Goal: Task Accomplishment & Management: Manage account settings

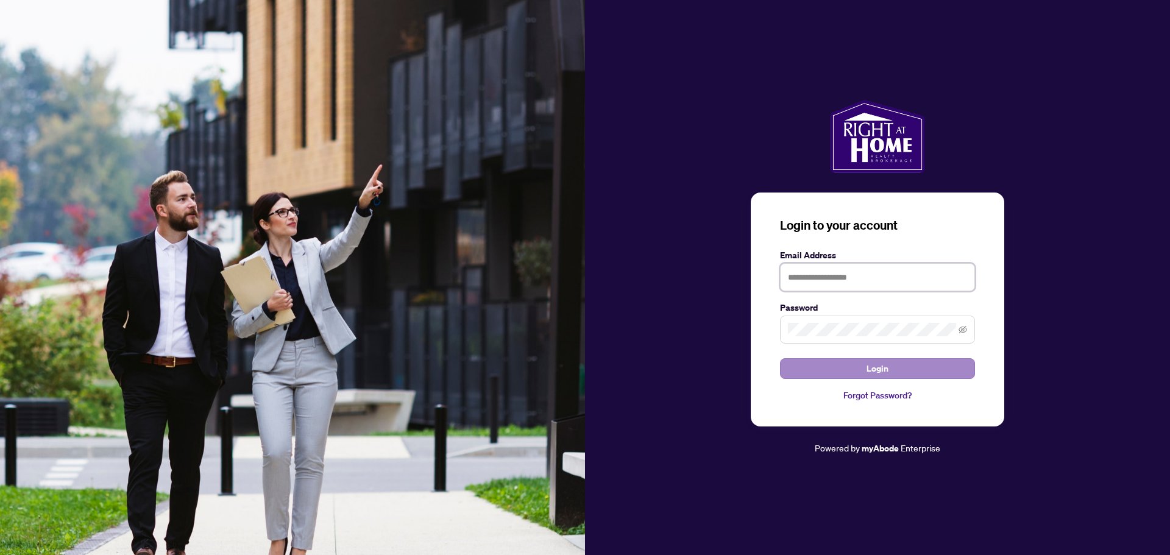
type input "**********"
click at [885, 368] on span "Login" at bounding box center [878, 368] width 22 height 19
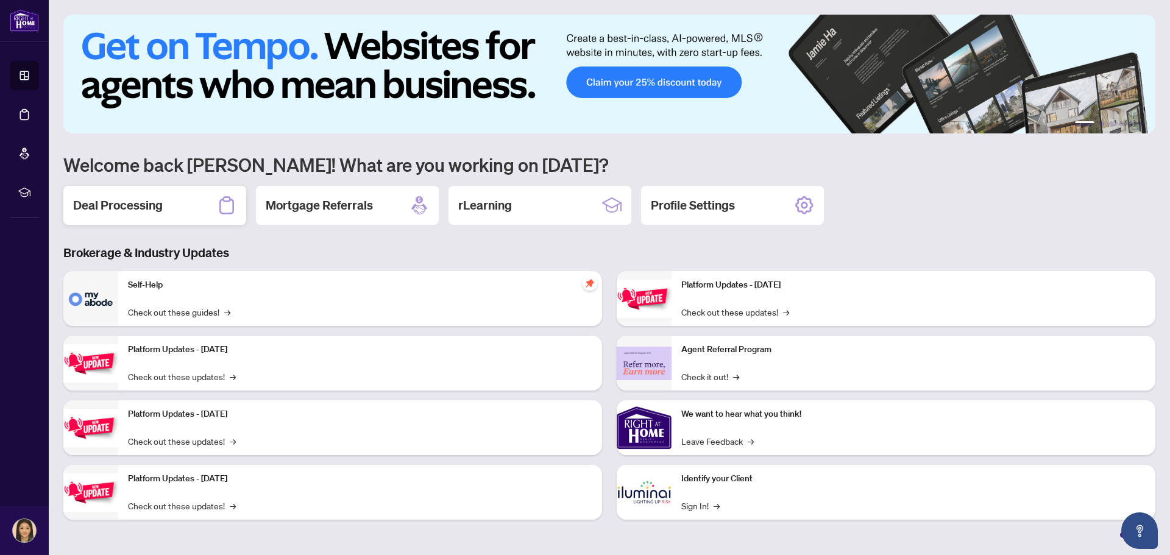
click at [154, 200] on h2 "Deal Processing" at bounding box center [118, 205] width 90 height 17
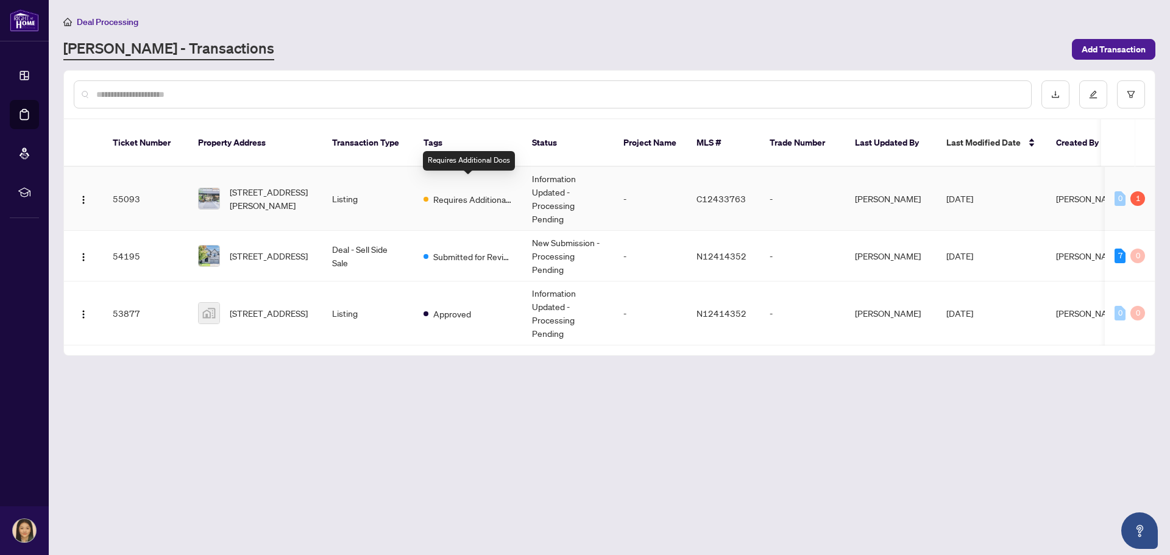
click at [436, 193] on span "Requires Additional Docs" at bounding box center [472, 199] width 79 height 13
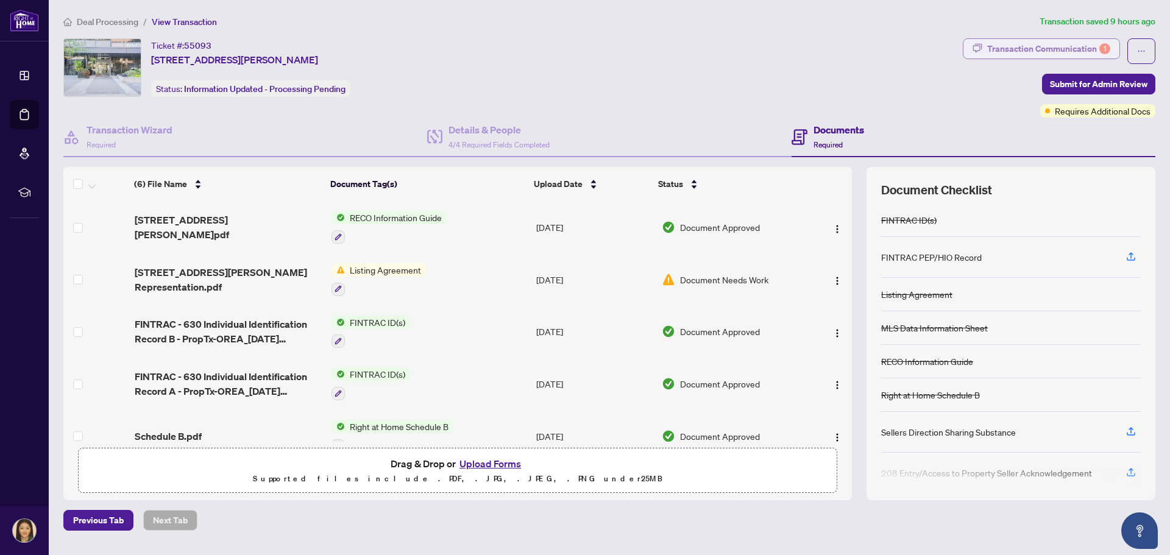
click at [1052, 48] on div "Transaction Communication 1" at bounding box center [1048, 48] width 123 height 19
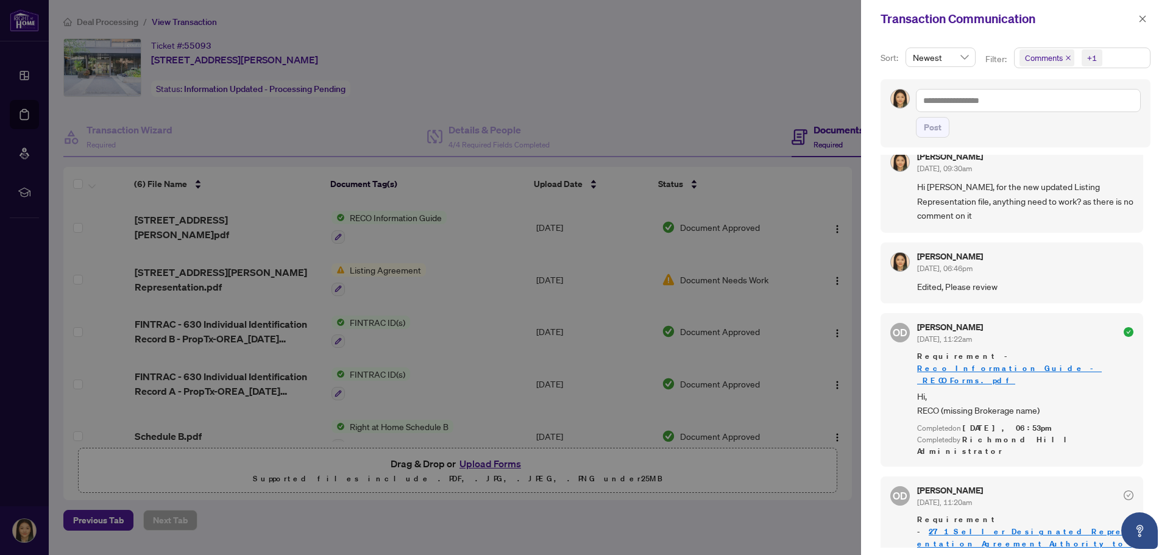
scroll to position [38, 0]
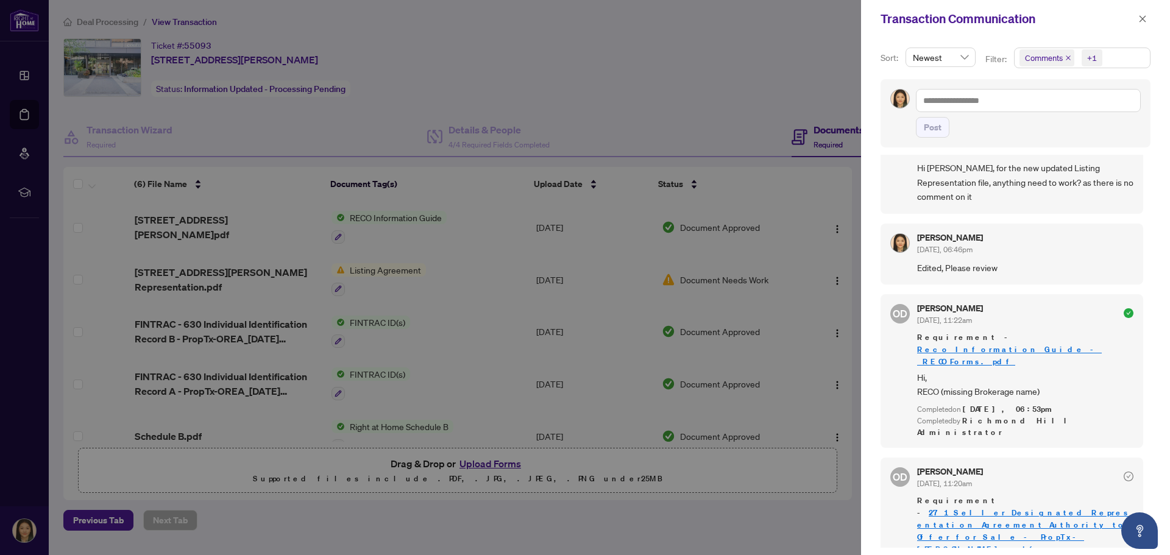
click at [670, 47] on div at bounding box center [585, 277] width 1170 height 555
click at [670, 36] on div at bounding box center [585, 277] width 1170 height 555
click at [1138, 16] on icon "close" at bounding box center [1142, 19] width 9 height 9
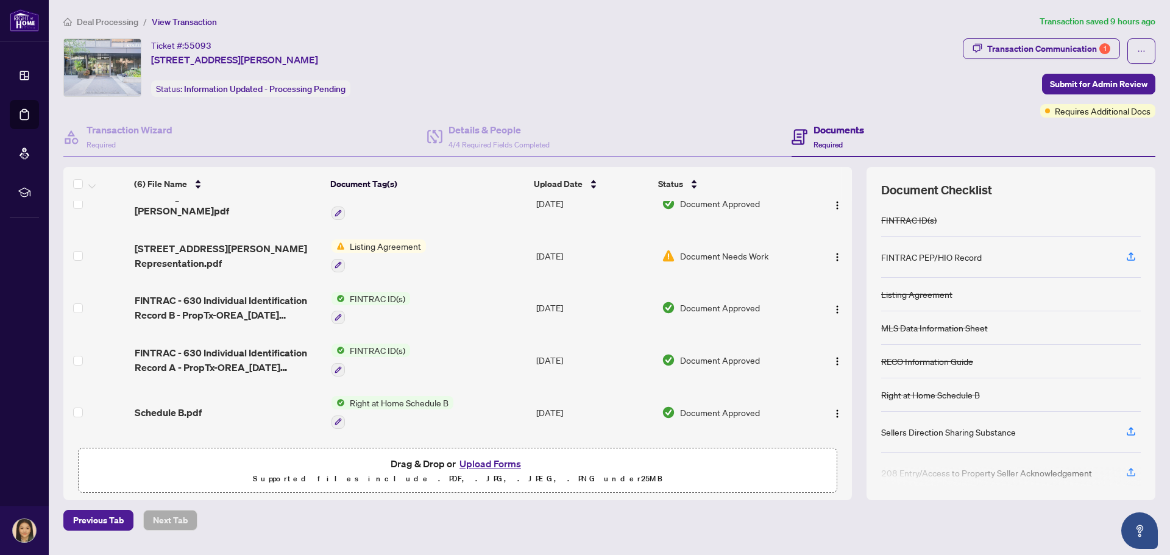
scroll to position [0, 0]
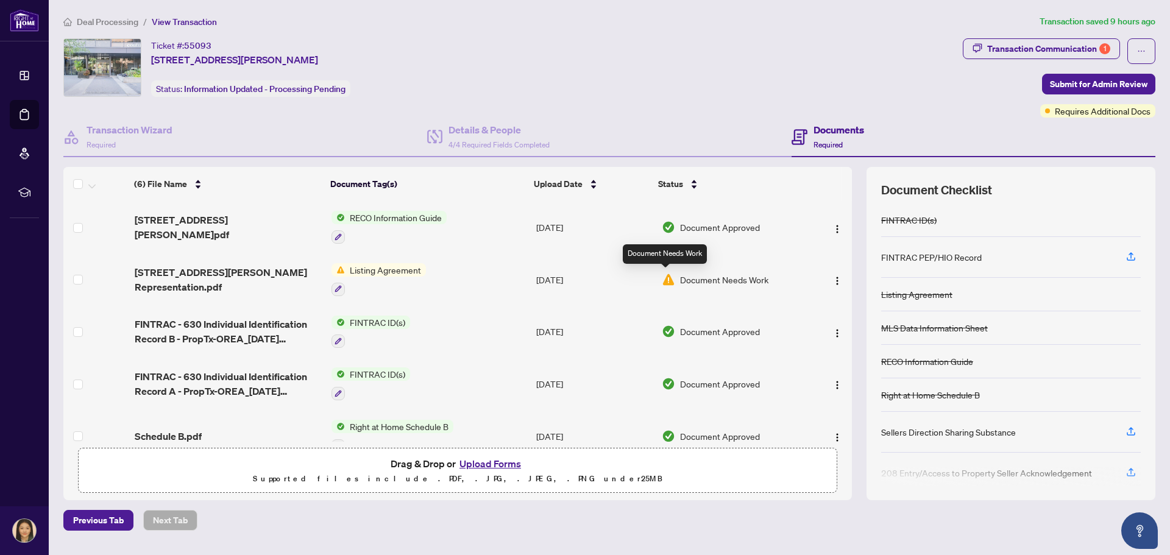
click at [666, 277] on img at bounding box center [668, 279] width 13 height 13
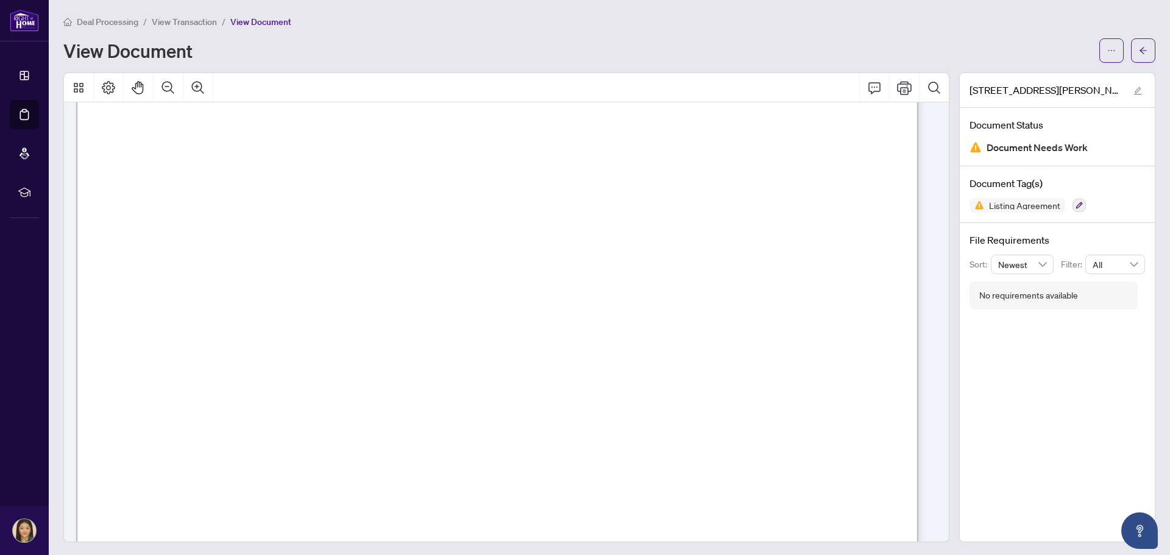
scroll to position [5144, 0]
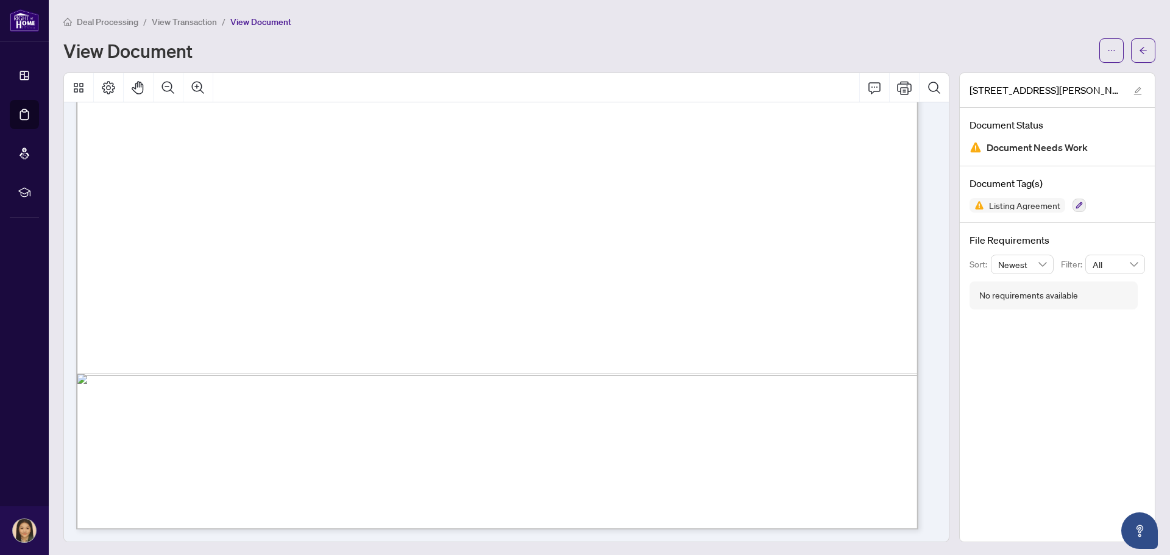
click at [969, 149] on img at bounding box center [975, 147] width 12 height 12
click at [969, 146] on img at bounding box center [975, 147] width 12 height 12
